Goal: Find specific page/section: Find specific page/section

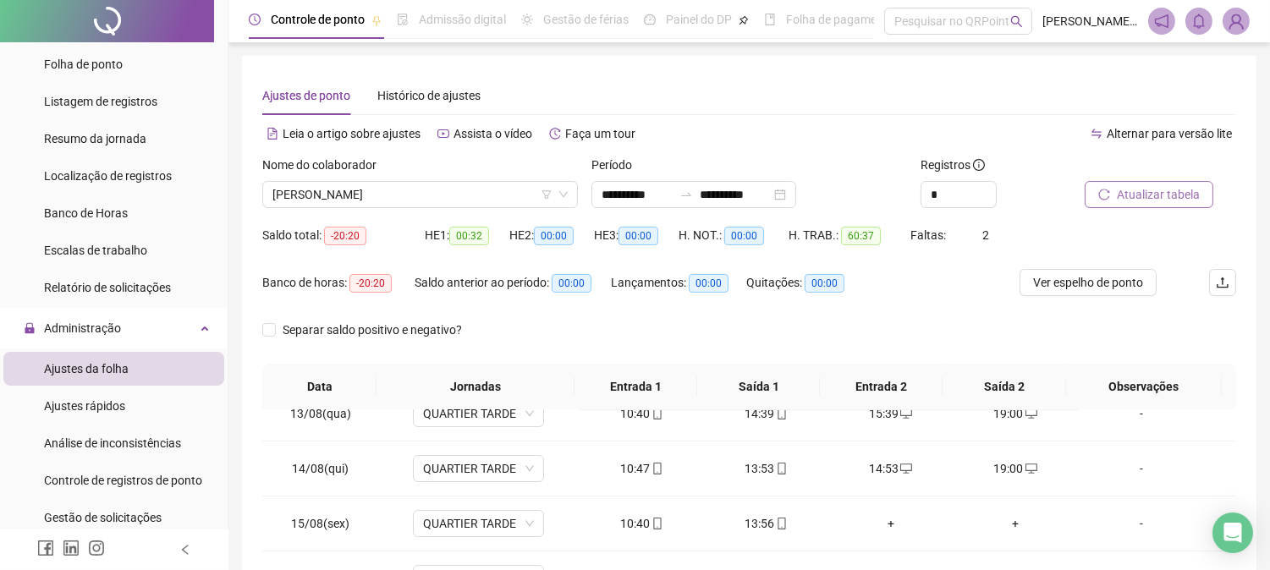
drag, startPoint x: 1165, startPoint y: 178, endPoint x: 1166, endPoint y: 190, distance: 12.7
click at [1165, 179] on div at bounding box center [1139, 168] width 109 height 25
click at [1166, 191] on span "Atualizar tabela" at bounding box center [1158, 194] width 83 height 19
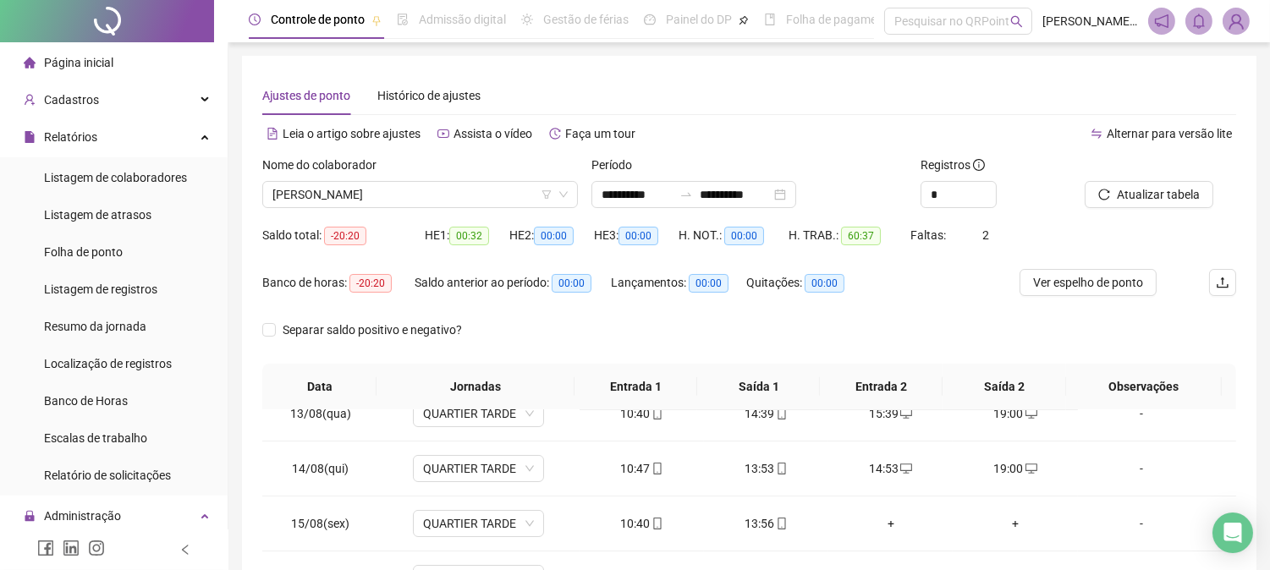
click at [107, 59] on span "Página inicial" at bounding box center [78, 63] width 69 height 14
